Goal: Information Seeking & Learning: Learn about a topic

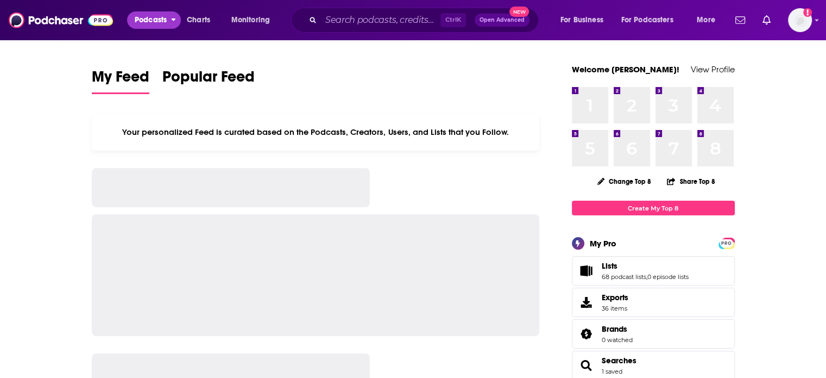
click at [163, 15] on span "Podcasts" at bounding box center [151, 19] width 32 height 15
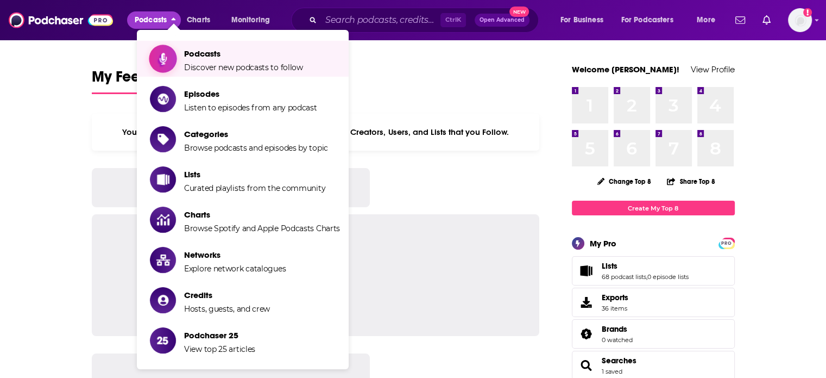
click at [181, 49] on link "Podcasts Discover new podcasts to follow" at bounding box center [245, 58] width 190 height 27
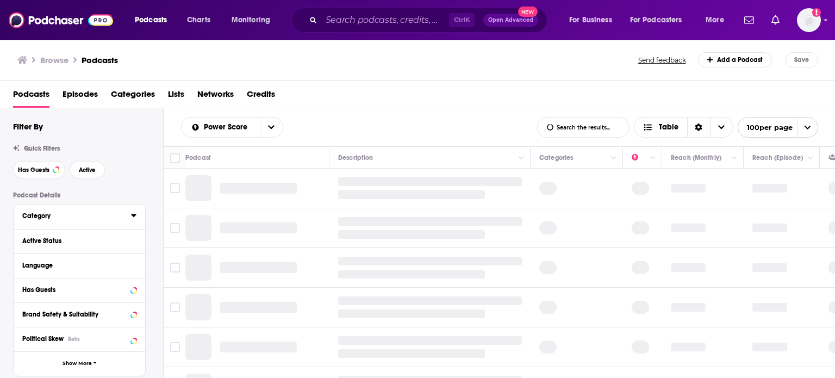
click at [131, 217] on icon at bounding box center [133, 215] width 5 height 9
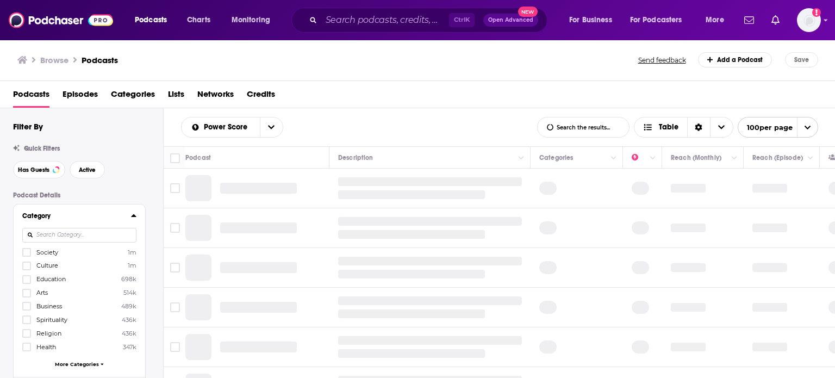
click at [107, 241] on input at bounding box center [79, 235] width 114 height 15
click at [135, 217] on icon at bounding box center [133, 215] width 5 height 3
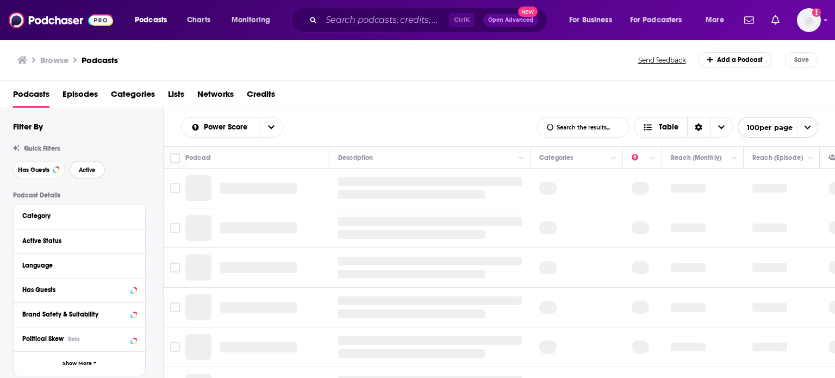
click at [93, 173] on span "Active" at bounding box center [87, 170] width 17 height 6
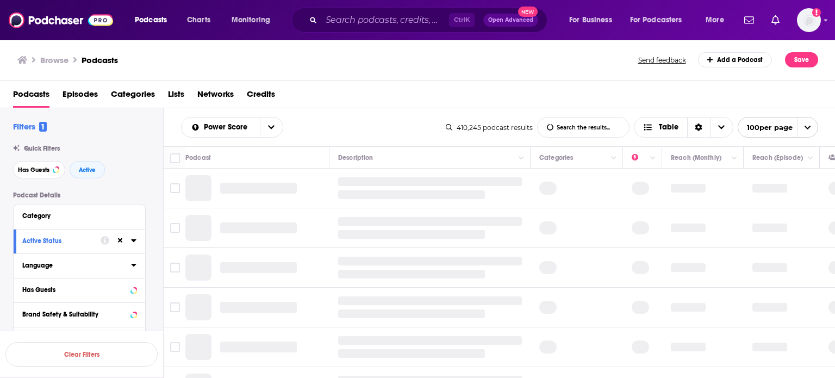
click at [133, 265] on icon at bounding box center [133, 265] width 5 height 3
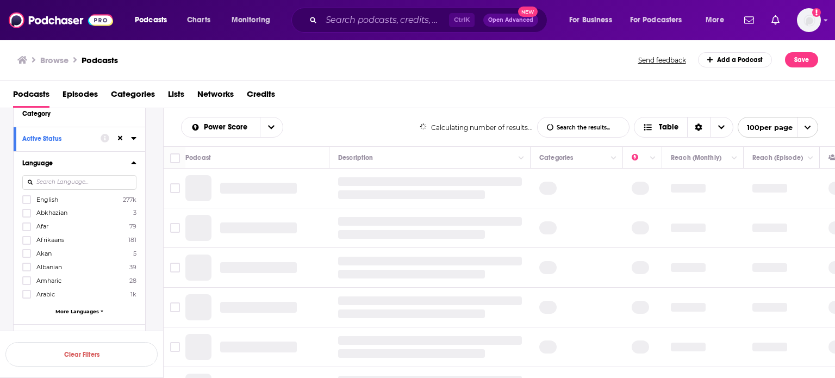
scroll to position [109, 0]
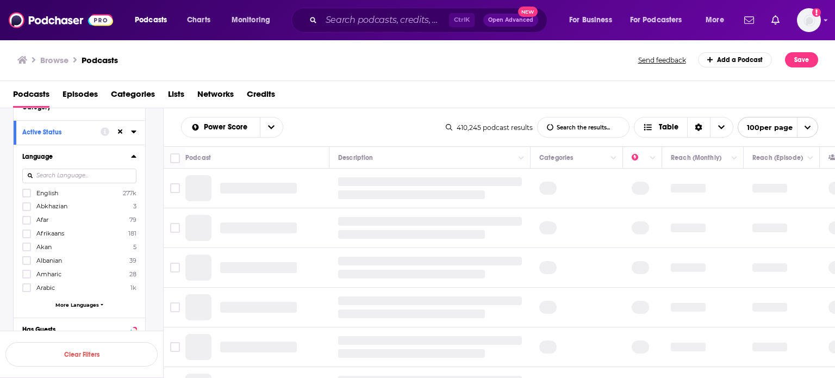
click at [44, 195] on span "English" at bounding box center [47, 193] width 22 height 8
click at [27, 196] on input "multiSelectOption-en-0" at bounding box center [27, 196] width 0 height 0
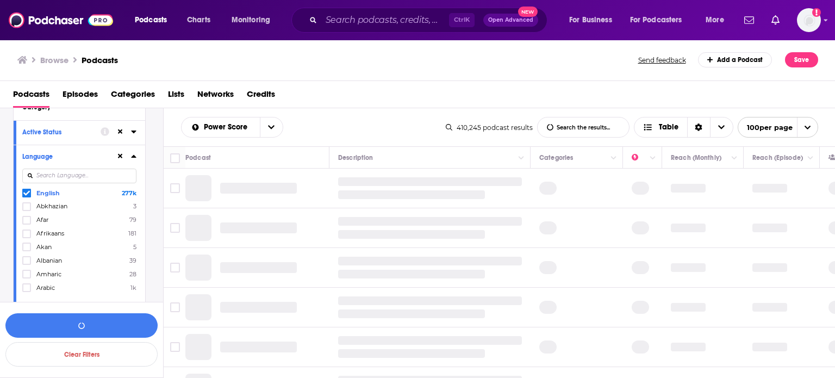
click at [137, 161] on div "Language English 277k Abkhazian 3 Afar 79 Afrikaans 181 Akan 5 Albanian 39 Amha…" at bounding box center [79, 231] width 131 height 173
click at [135, 157] on icon at bounding box center [133, 156] width 5 height 3
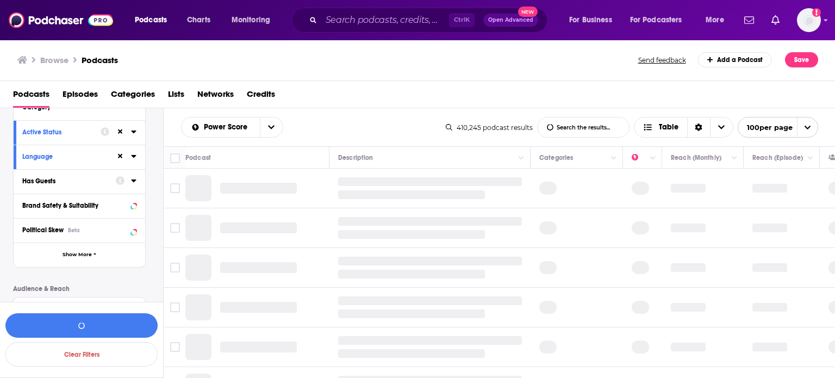
click at [131, 182] on icon at bounding box center [133, 180] width 5 height 9
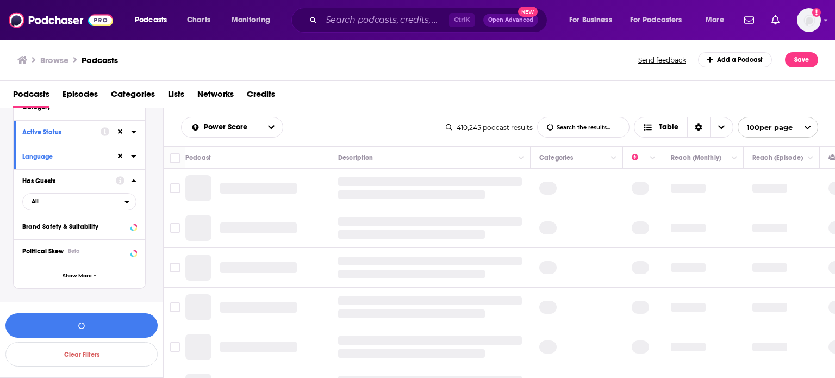
click at [131, 179] on icon at bounding box center [133, 180] width 5 height 9
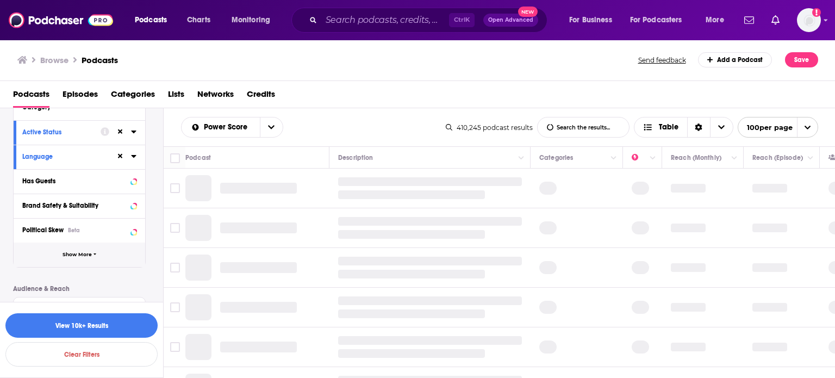
click at [85, 250] on button "Show More" at bounding box center [79, 254] width 131 height 24
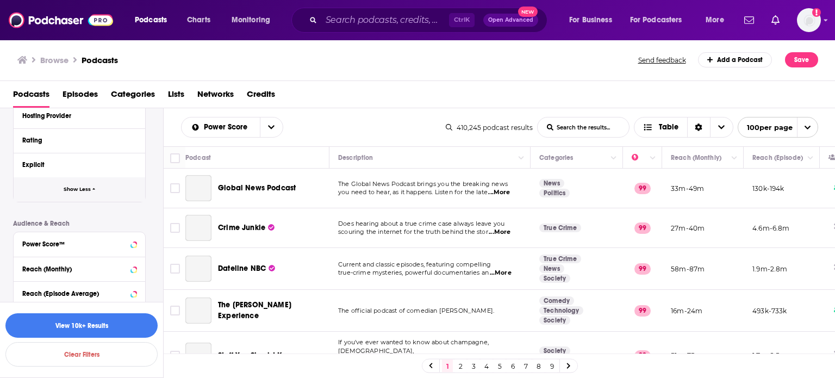
scroll to position [435, 0]
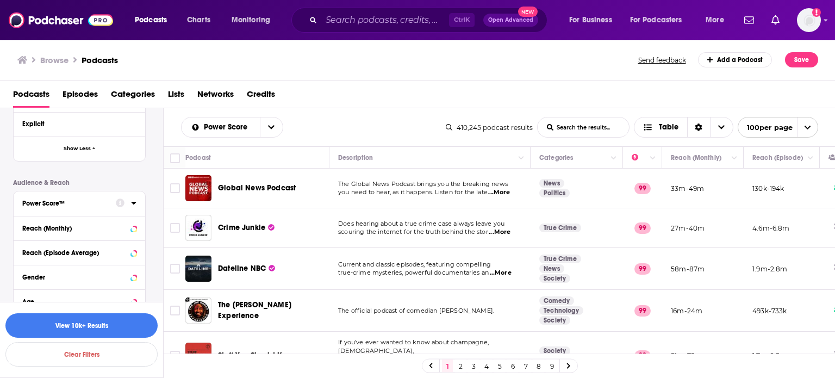
click at [116, 199] on icon at bounding box center [120, 202] width 9 height 9
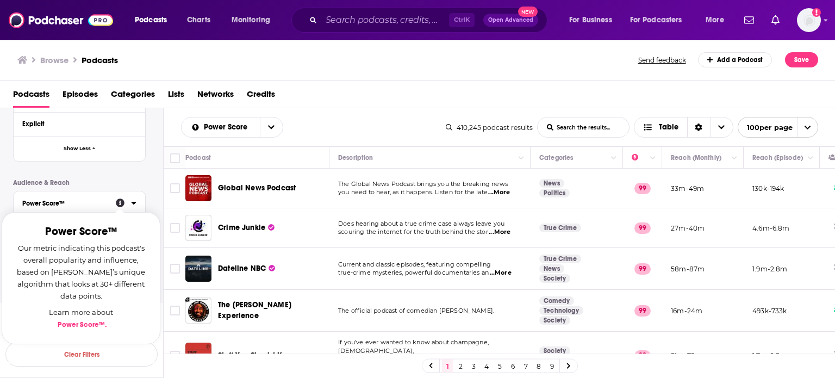
click at [132, 203] on icon at bounding box center [133, 202] width 5 height 9
click at [133, 204] on icon at bounding box center [133, 203] width 5 height 3
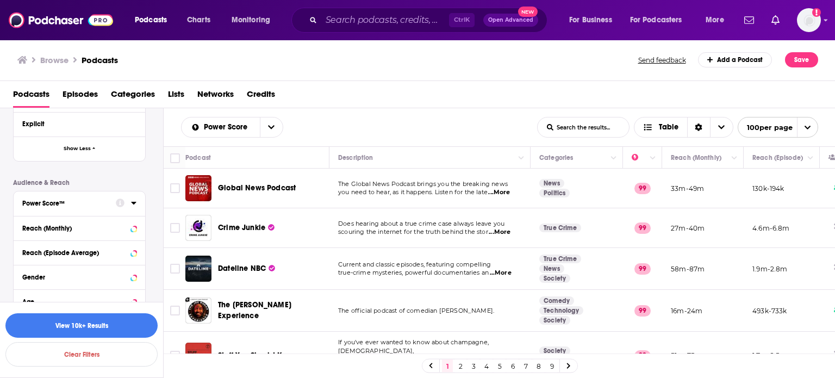
click at [133, 204] on icon at bounding box center [133, 202] width 5 height 9
click at [131, 146] on button "Show Less" at bounding box center [79, 148] width 131 height 24
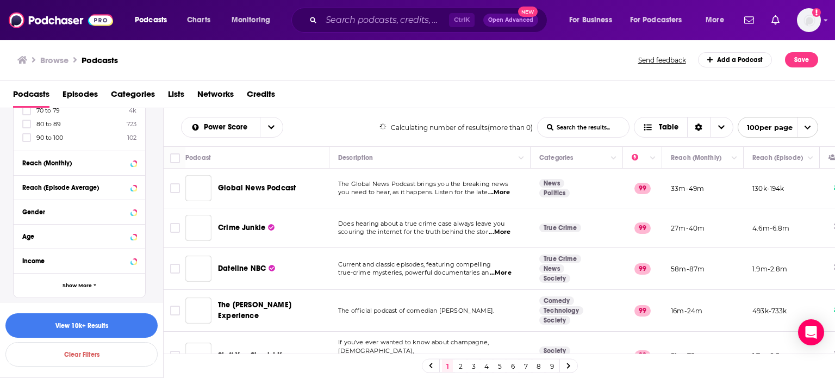
scroll to position [269, 0]
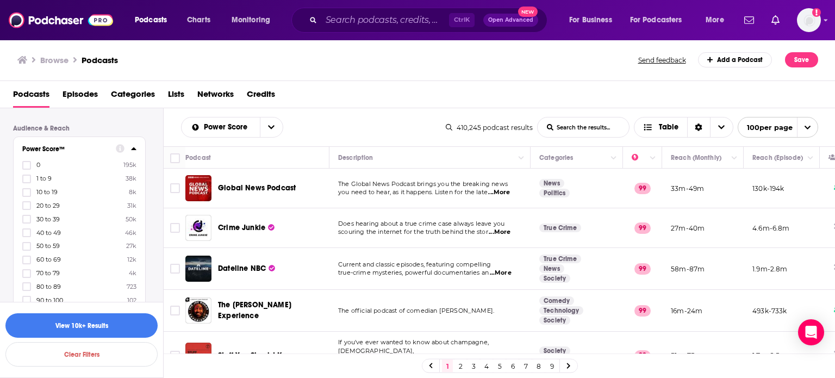
click at [128, 148] on div at bounding box center [126, 148] width 21 height 14
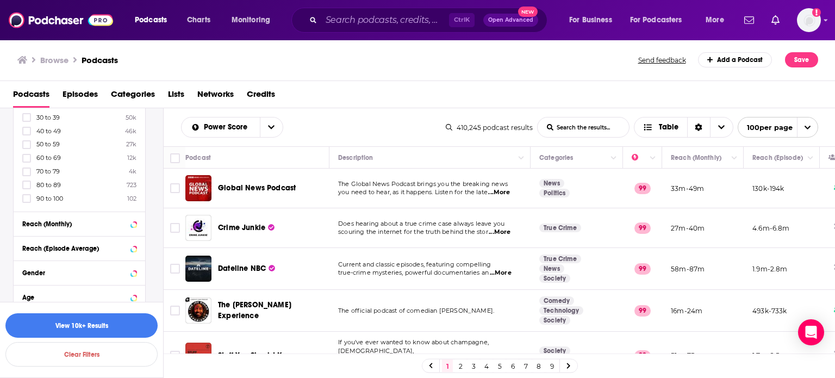
scroll to position [378, 0]
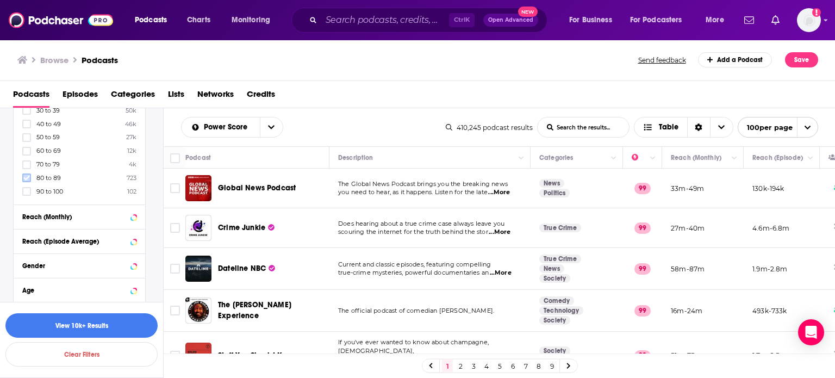
click at [24, 177] on icon at bounding box center [26, 177] width 7 height 7
click at [28, 181] on icon at bounding box center [26, 177] width 7 height 7
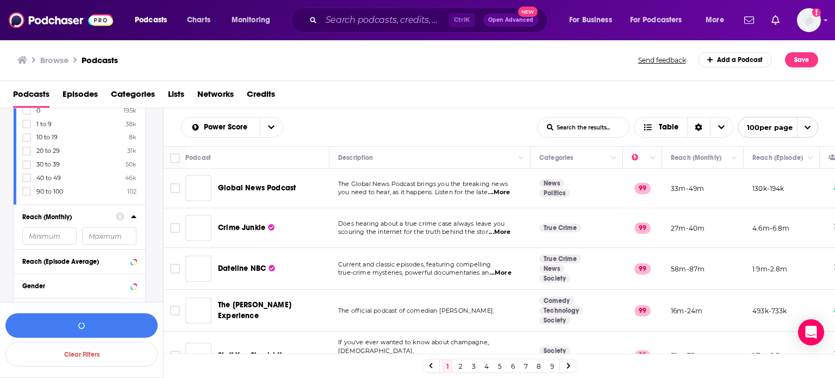
click at [83, 230] on input "number" at bounding box center [109, 235] width 54 height 17
click at [61, 231] on input "number" at bounding box center [49, 235] width 54 height 17
type input "400000"
click at [121, 323] on button "View 501 Results" at bounding box center [81, 325] width 152 height 24
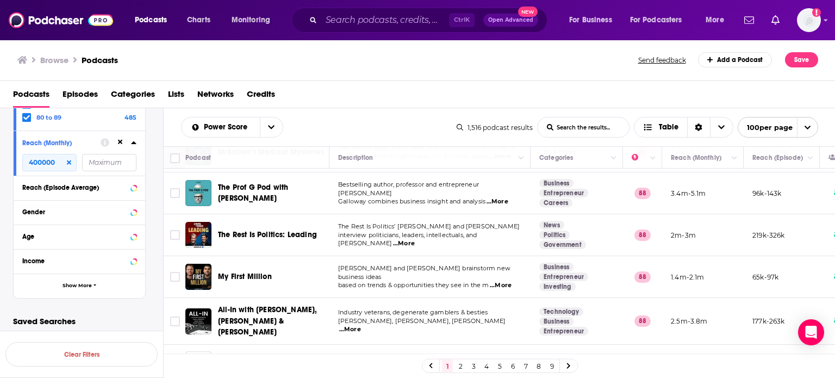
scroll to position [1141, 0]
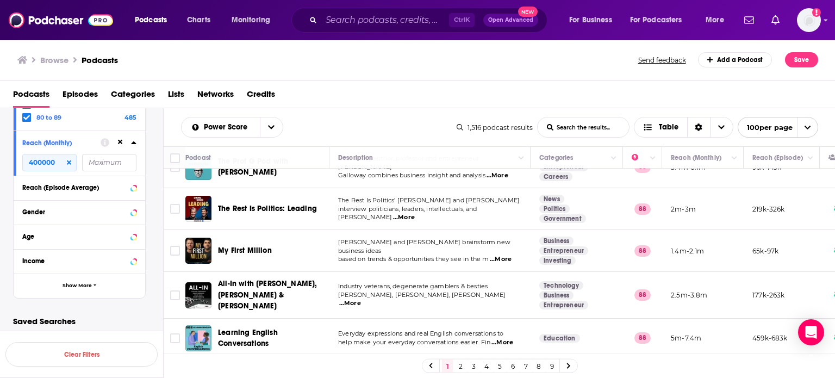
click at [552, 367] on link "9" at bounding box center [551, 365] width 11 height 13
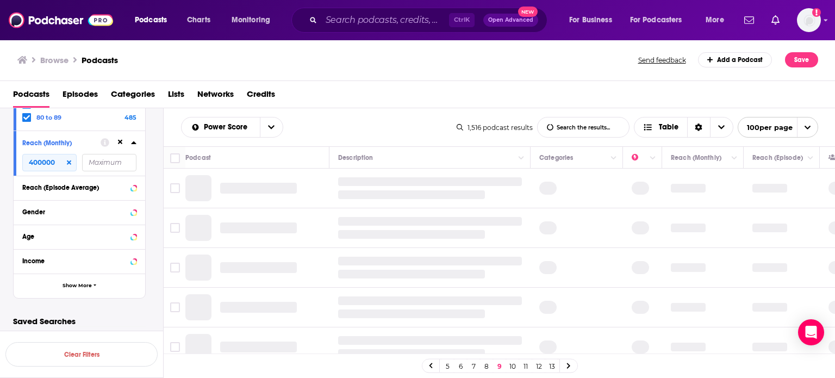
click at [552, 367] on link "13" at bounding box center [551, 365] width 11 height 13
click at [552, 367] on link "16" at bounding box center [551, 365] width 11 height 13
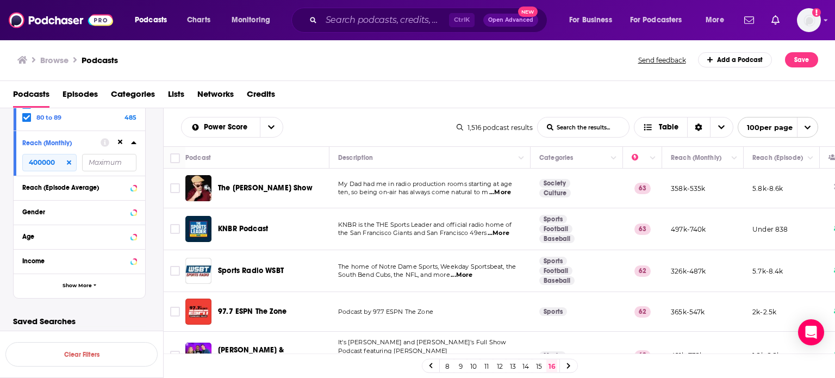
click at [539, 368] on link "15" at bounding box center [538, 365] width 11 height 13
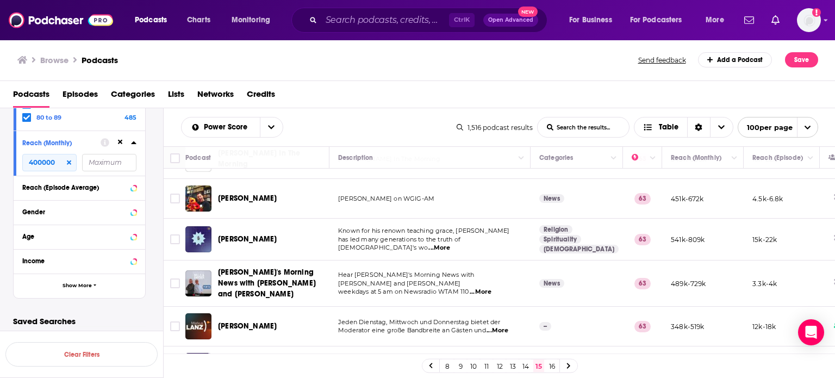
scroll to position [3872, 0]
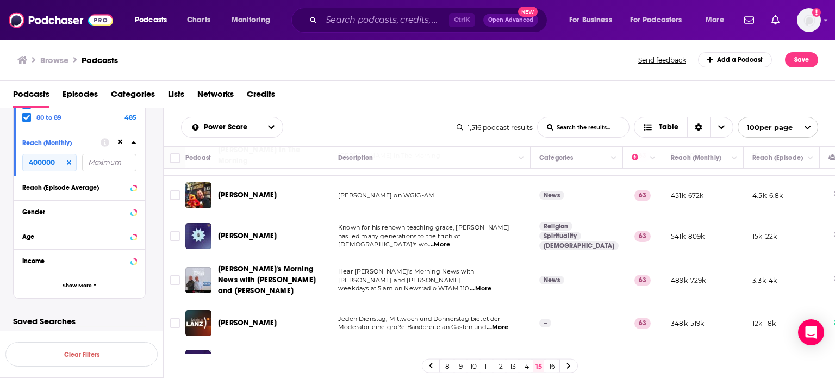
click at [523, 370] on link "14" at bounding box center [525, 365] width 11 height 13
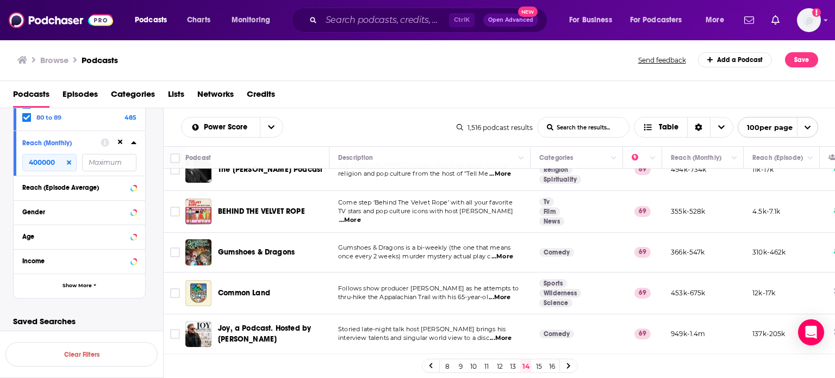
scroll to position [3909, 0]
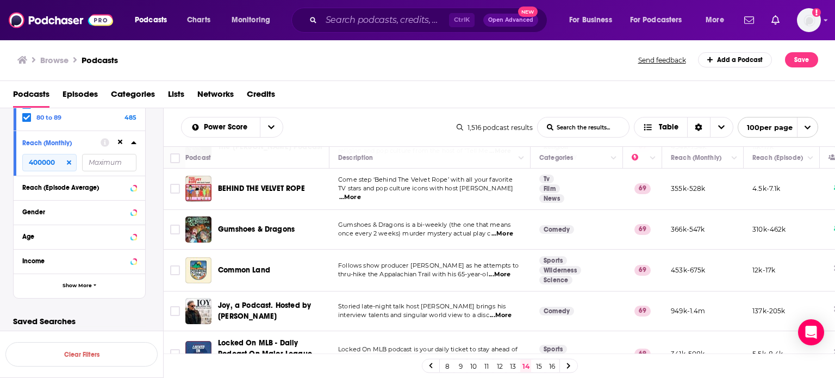
click at [517, 366] on link "13" at bounding box center [512, 365] width 11 height 13
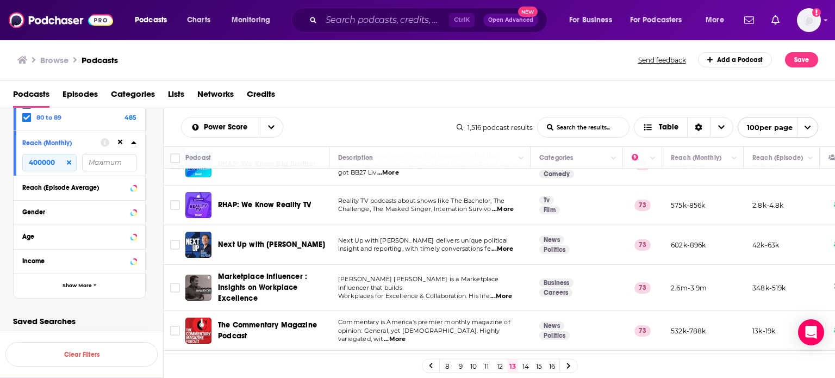
scroll to position [163, 0]
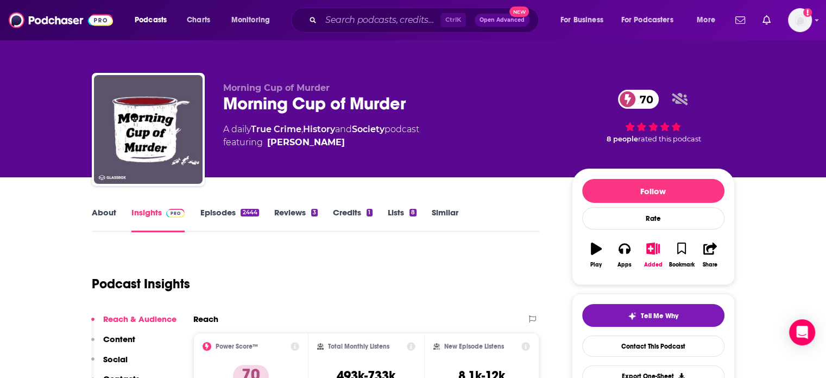
drag, startPoint x: 0, startPoint y: 204, endPoint x: 37, endPoint y: 203, distance: 37.5
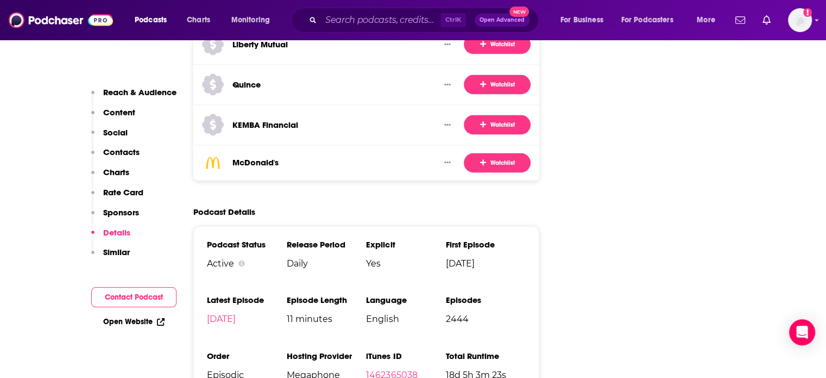
scroll to position [1793, 0]
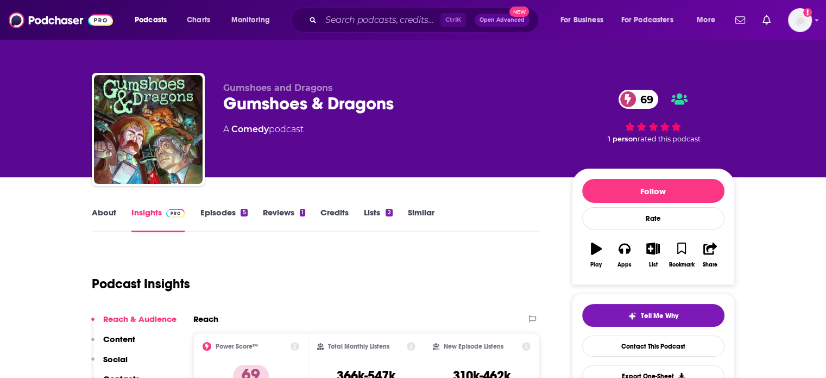
click at [101, 212] on link "About" at bounding box center [104, 219] width 24 height 25
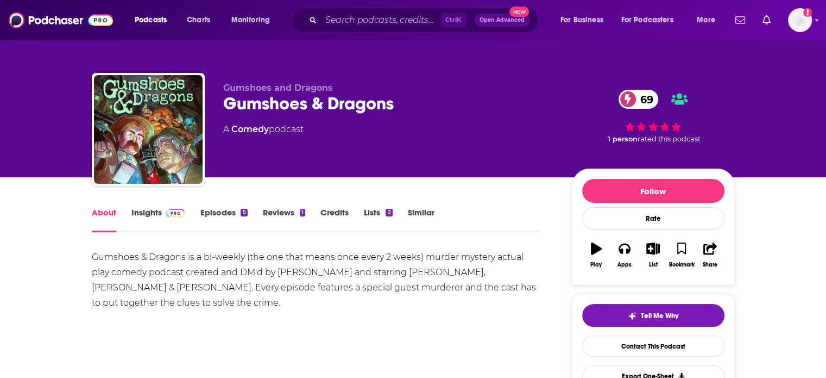
click at [169, 207] on span at bounding box center [175, 212] width 19 height 10
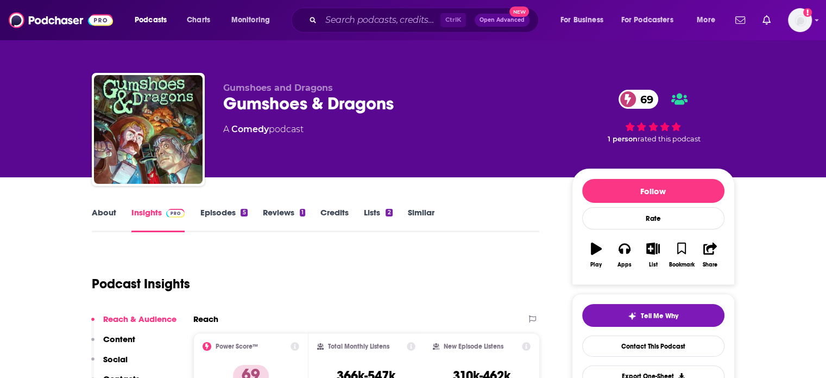
click at [264, 101] on div "Gumshoes & Dragons 69" at bounding box center [388, 103] width 331 height 21
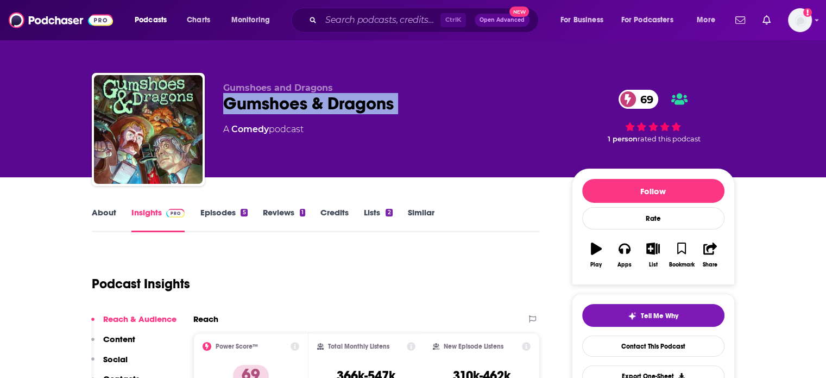
click at [264, 101] on div "Gumshoes & Dragons 69" at bounding box center [388, 103] width 331 height 21
click at [200, 209] on link "Episodes 5" at bounding box center [223, 219] width 47 height 25
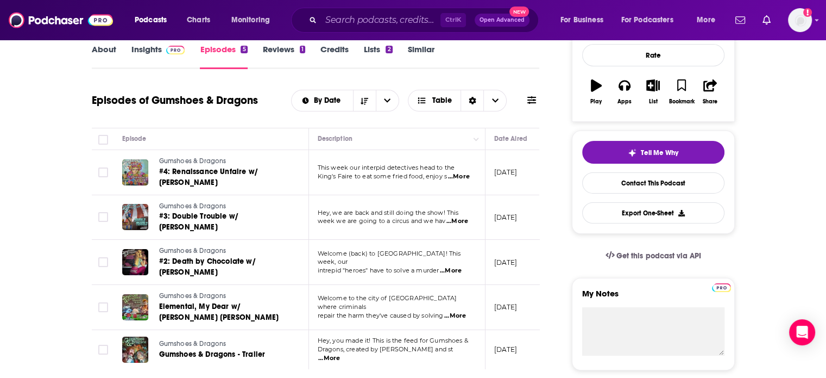
scroll to position [109, 0]
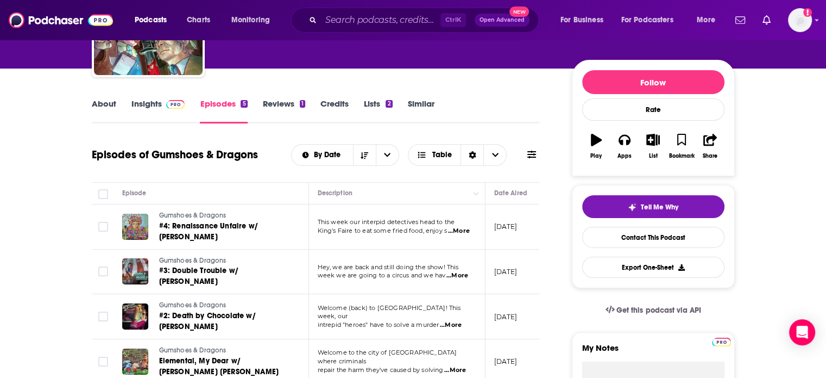
click at [101, 108] on link "About" at bounding box center [104, 110] width 24 height 25
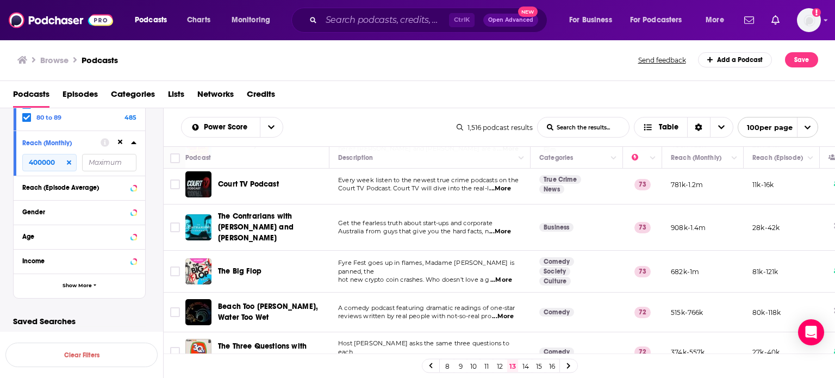
scroll to position [598, 0]
